Goal: Task Accomplishment & Management: Manage account settings

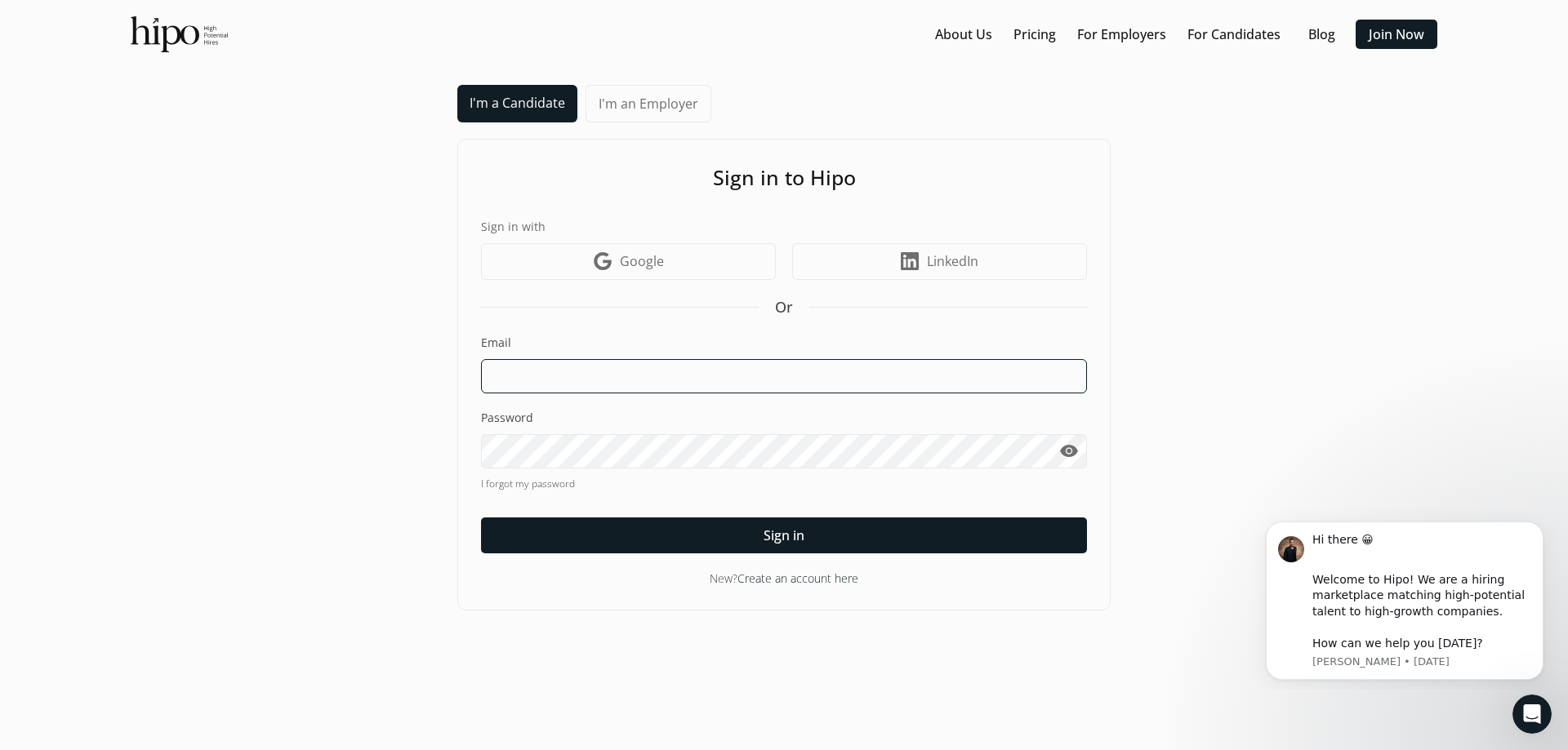
type input "[EMAIL_ADDRESS][DOMAIN_NAME]"
click at [696, 374] on input "[EMAIL_ADDRESS][DOMAIN_NAME]" at bounding box center [784, 375] width 606 height 34
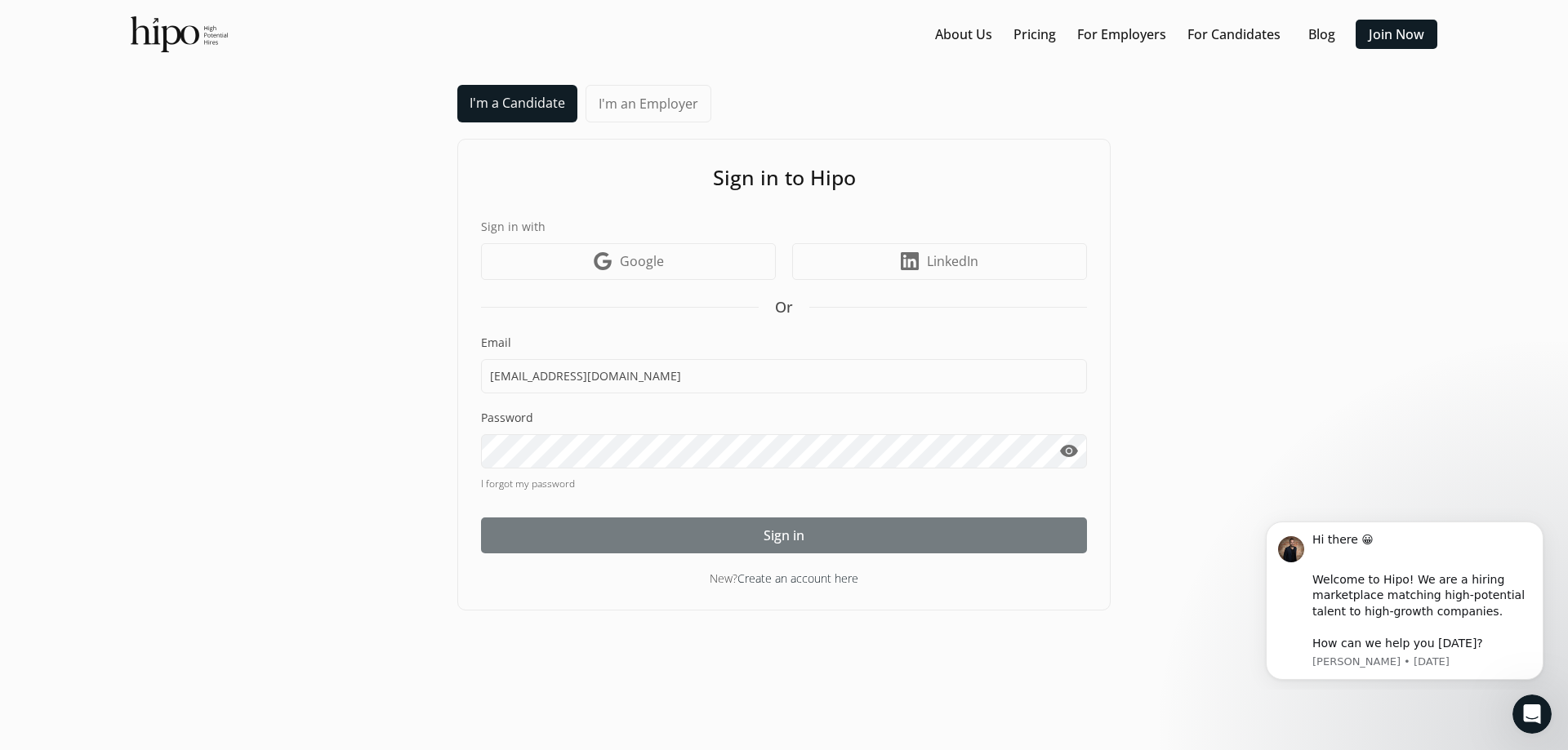
click at [787, 534] on span "Sign in" at bounding box center [784, 535] width 41 height 19
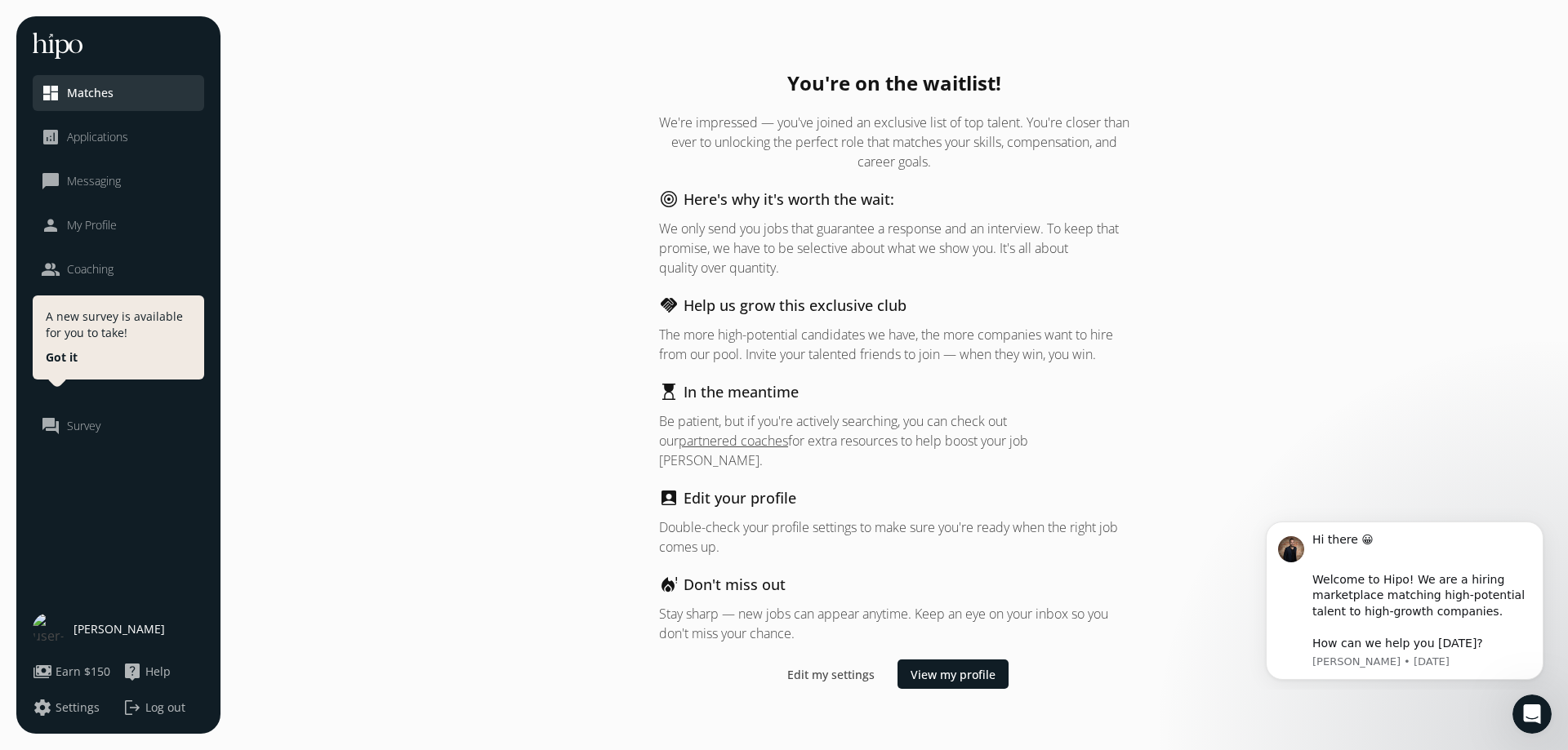
click at [65, 353] on button "Got it" at bounding box center [61, 357] width 32 height 16
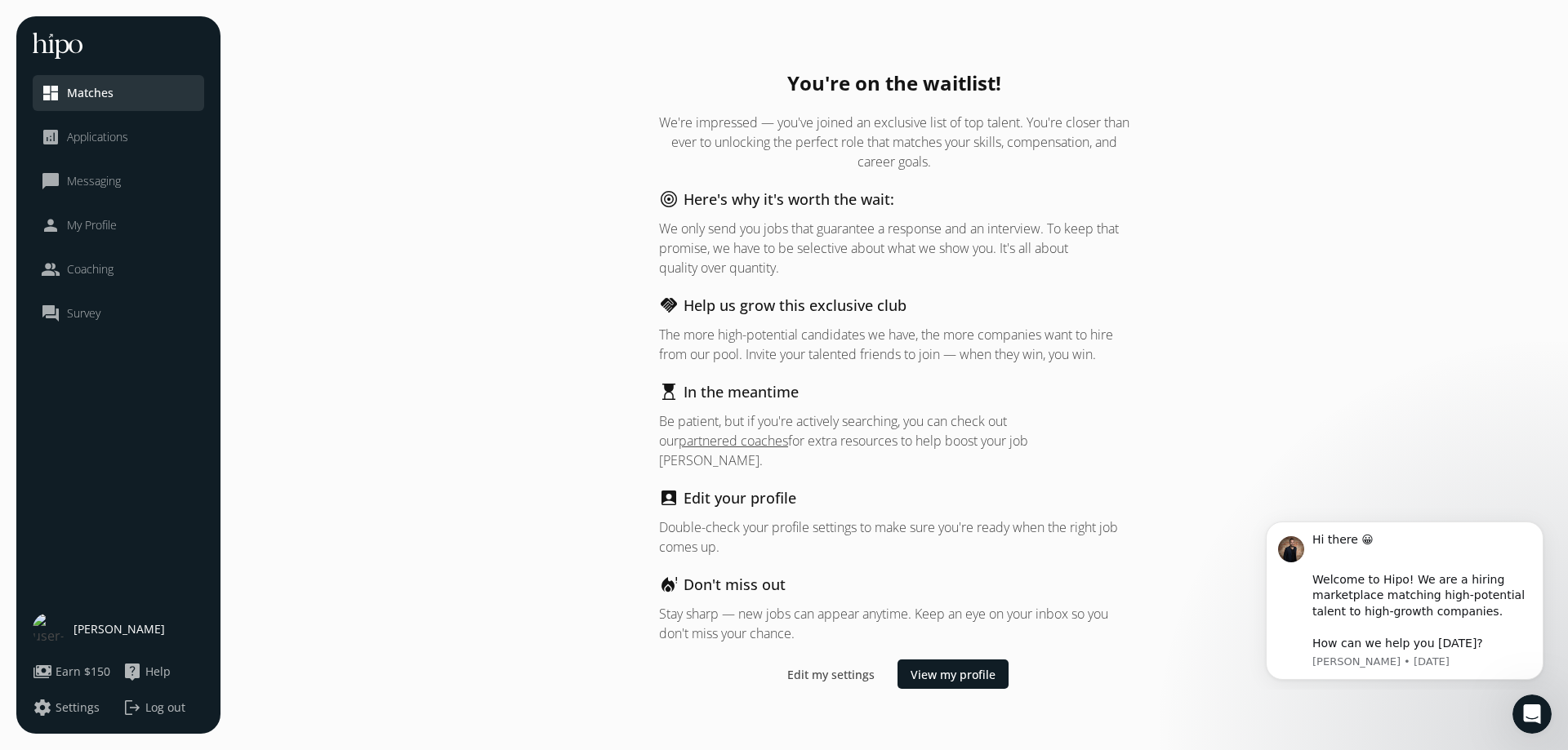
click at [158, 709] on span "Log out" at bounding box center [165, 707] width 40 height 16
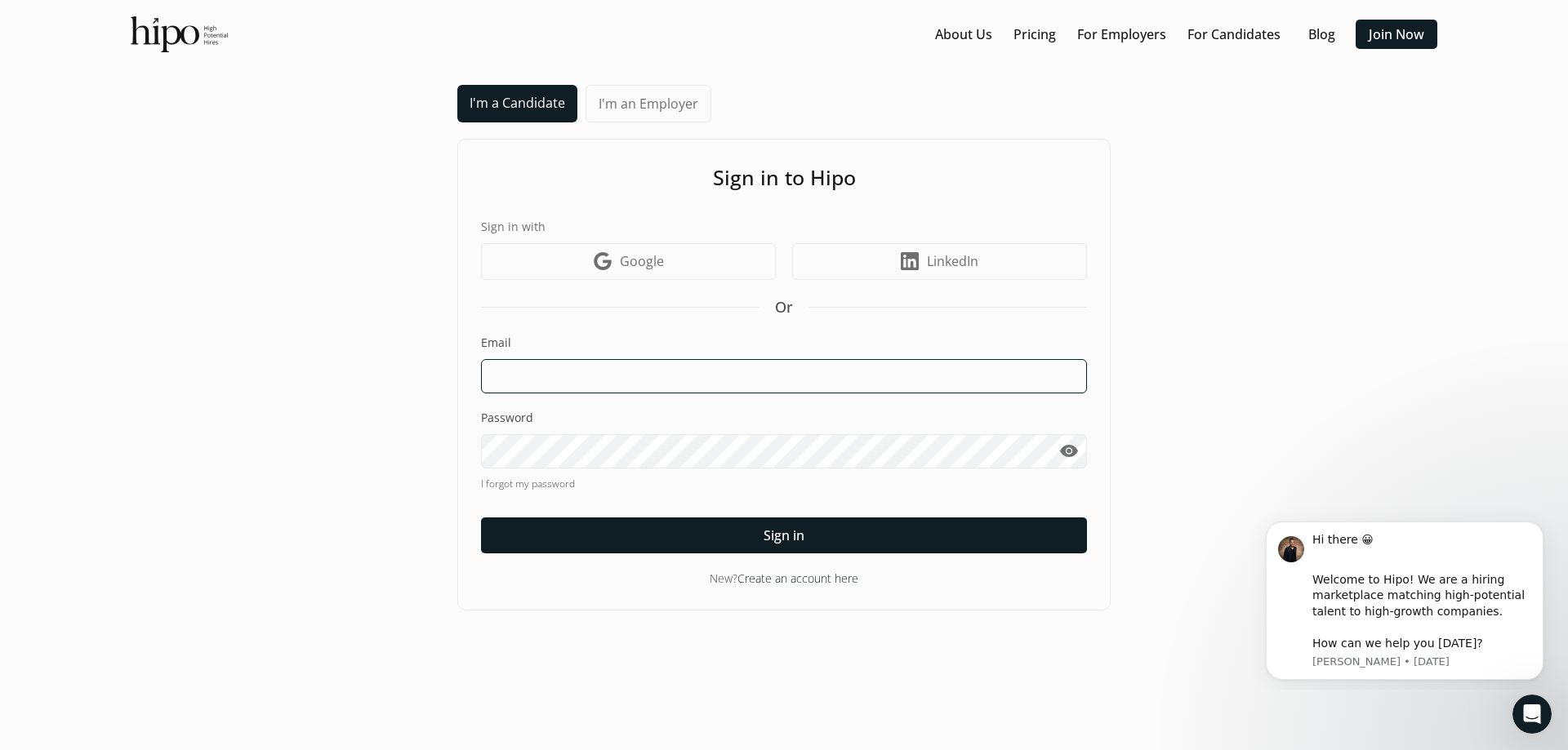
type input "[EMAIL_ADDRESS][DOMAIN_NAME]"
